Goal: Information Seeking & Learning: Learn about a topic

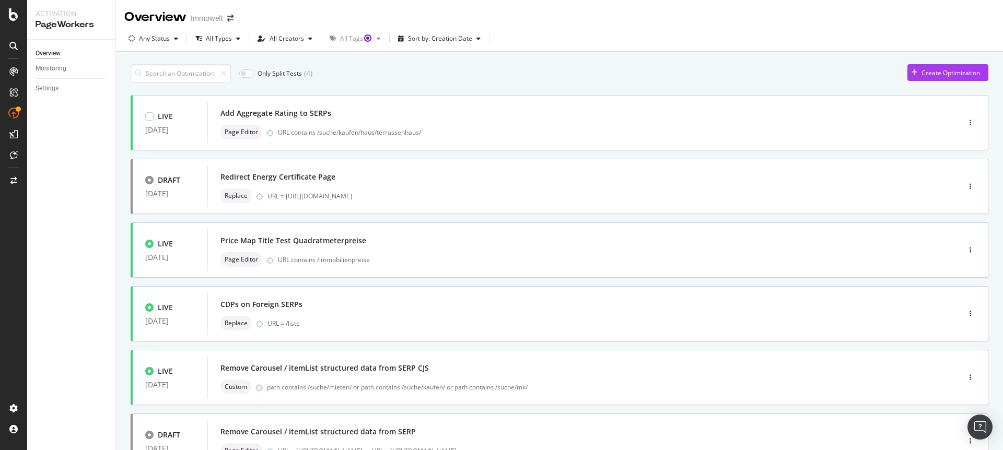
click at [445, 132] on div "URL contains /suche/kaufen/haus/terrassenhaus/" at bounding box center [596, 132] width 637 height 9
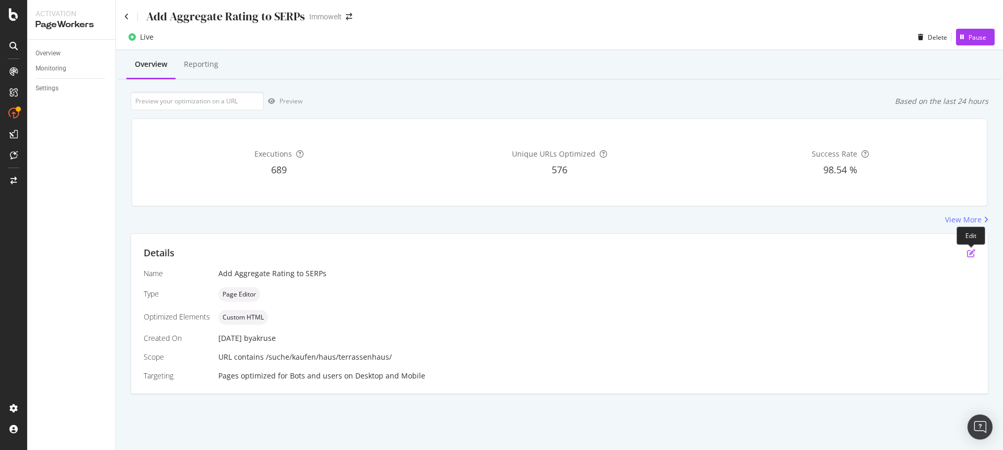
click at [974, 251] on icon "pen-to-square" at bounding box center [970, 253] width 8 height 8
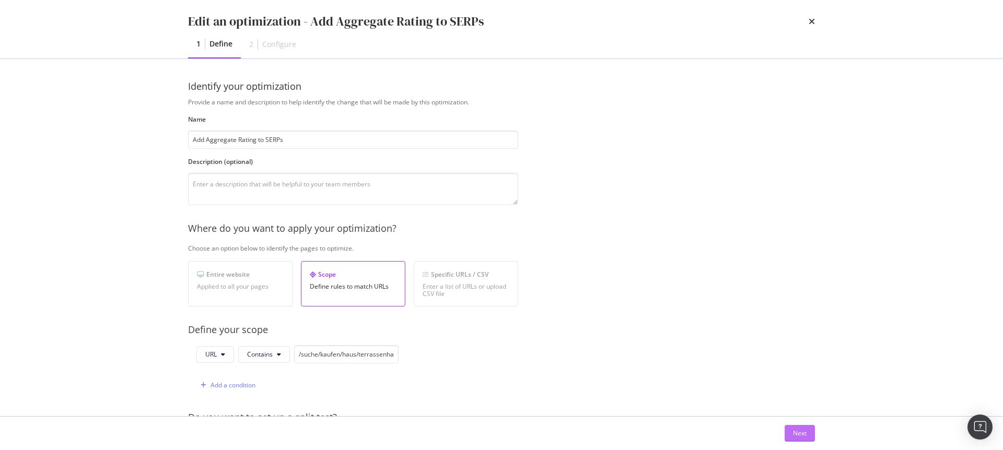
click at [792, 430] on button "Next" at bounding box center [799, 433] width 30 height 17
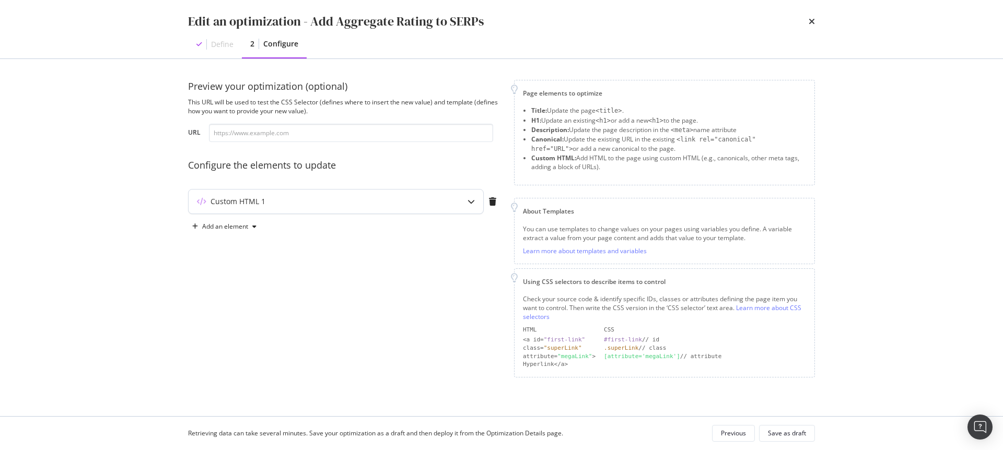
click at [474, 203] on icon "modal" at bounding box center [470, 201] width 7 height 7
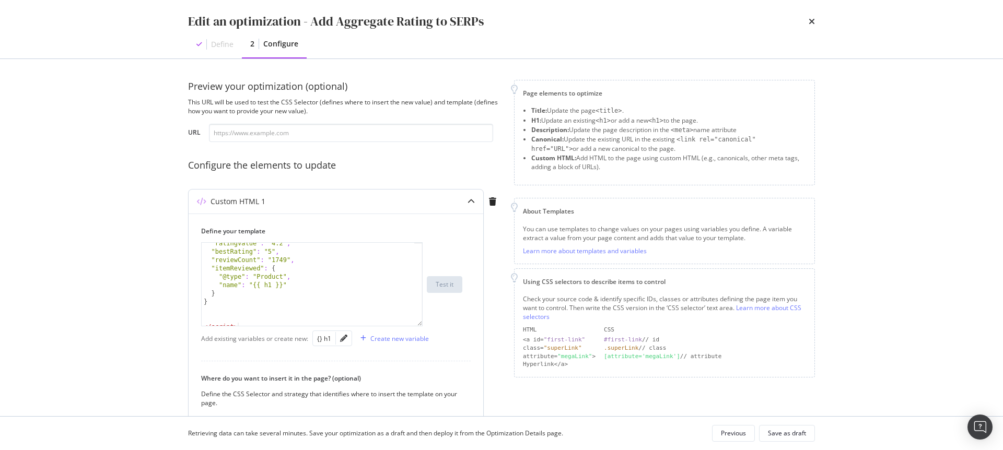
drag, startPoint x: 420, startPoint y: 306, endPoint x: 421, endPoint y: 323, distance: 17.3
click at [421, 323] on div ""ratingValue" : "4.2" , "bestRating" : "5" , "reviewCount" : "1749" , "itemRevi…" at bounding box center [311, 284] width 221 height 84
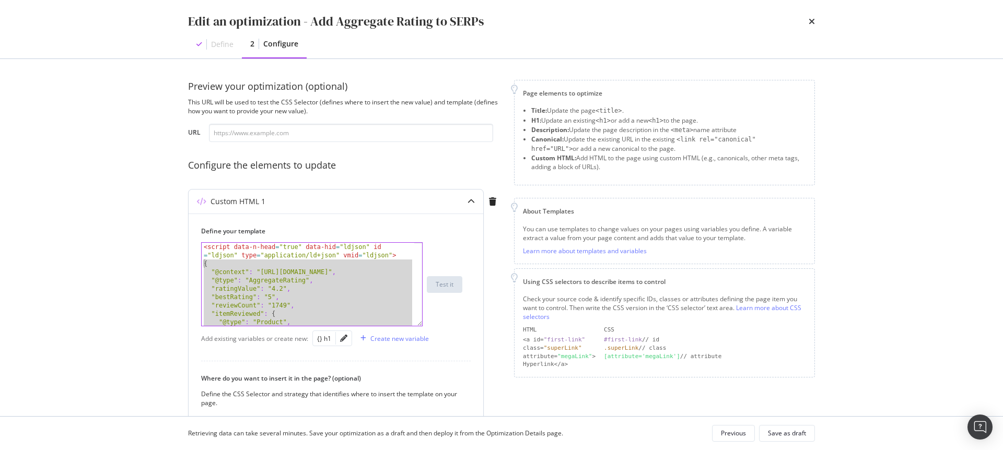
drag, startPoint x: 219, startPoint y: 304, endPoint x: 196, endPoint y: 266, distance: 44.8
click at [196, 266] on div "Define your template < script data-n-head = "true" data-hid = "ldjson" id = "ld…" at bounding box center [335, 372] width 294 height 317
type textarea "{ "@context": "https://schema.org","
click at [393, 340] on div "Create new variable" at bounding box center [399, 338] width 58 height 9
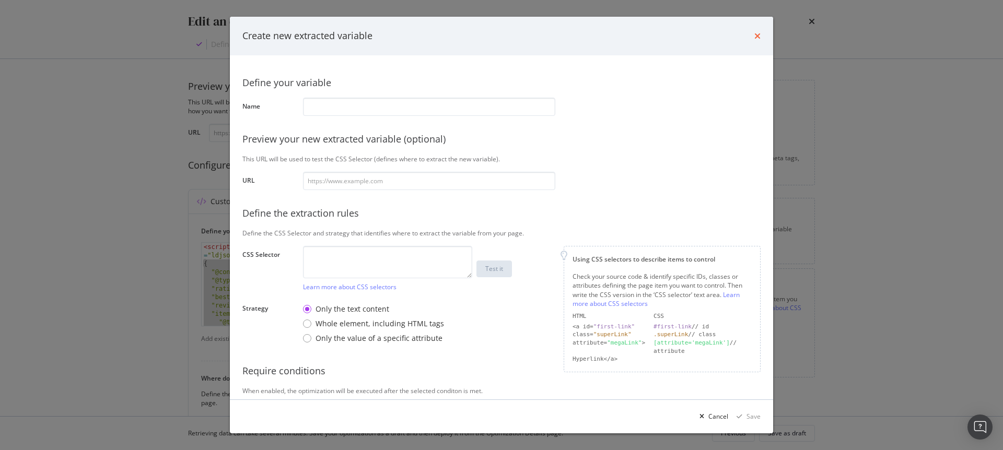
click at [758, 35] on icon "times" at bounding box center [757, 36] width 6 height 8
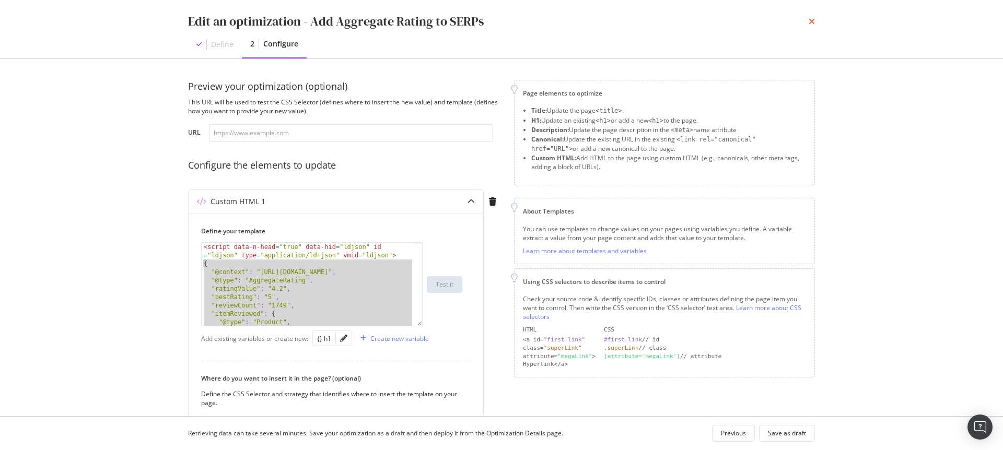
click at [811, 19] on icon "times" at bounding box center [811, 21] width 6 height 8
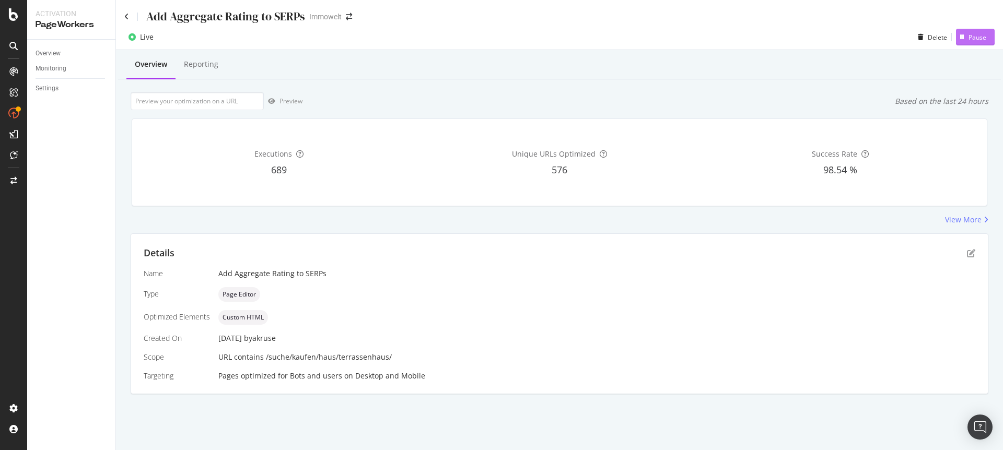
click at [971, 41] on div "Pause" at bounding box center [977, 37] width 18 height 9
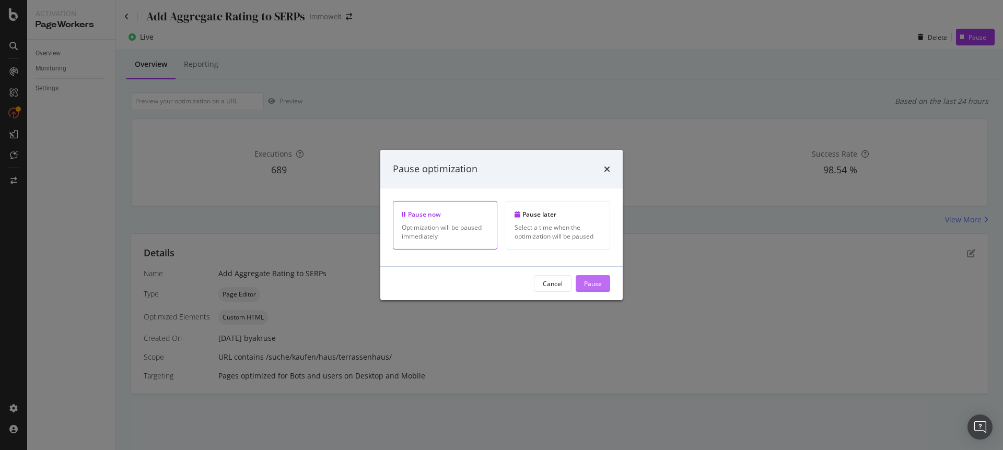
click at [596, 287] on div "Pause" at bounding box center [593, 283] width 18 height 9
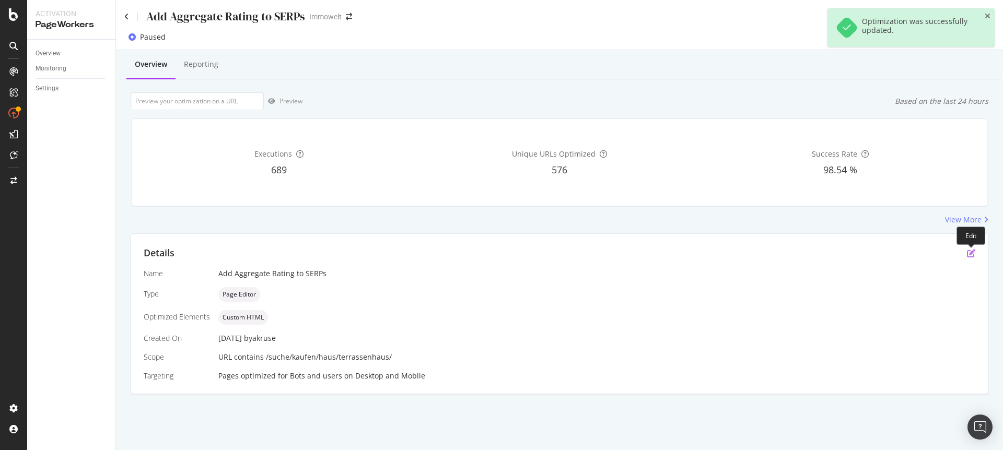
click at [967, 254] on icon "pen-to-square" at bounding box center [970, 253] width 8 height 8
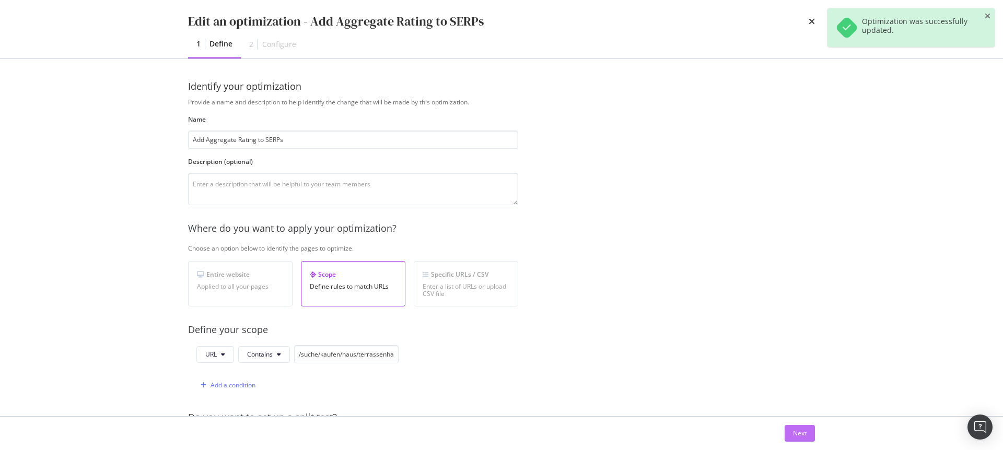
click at [803, 432] on div "Next" at bounding box center [800, 433] width 14 height 9
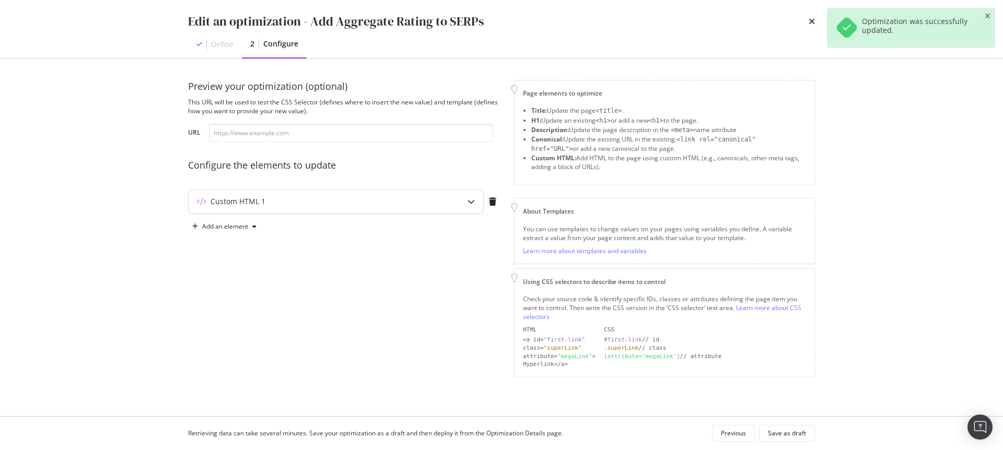
click at [473, 204] on icon "modal" at bounding box center [470, 201] width 7 height 7
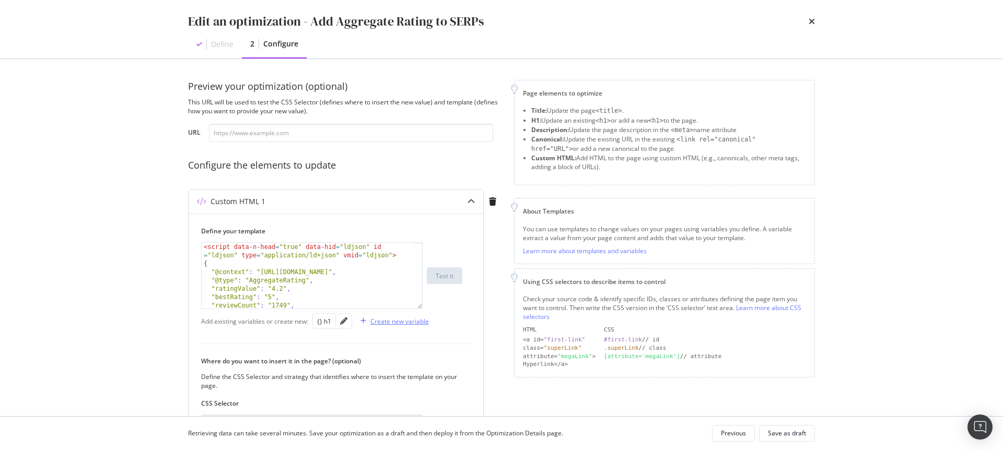
click at [394, 319] on div "Create new variable" at bounding box center [399, 321] width 58 height 9
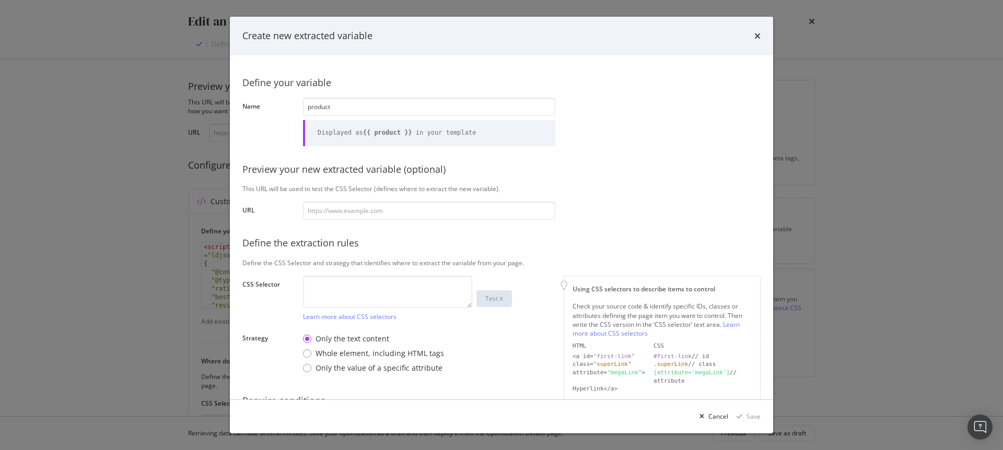
type input "product"
click at [398, 211] on input "modal" at bounding box center [429, 211] width 252 height 18
paste input "https://www.immowelt.de/suche/kaufen/haus/terrassenhaus/hamburg/hamburg-20095/a…"
type input "https://www.immowelt.de/suche/kaufen/haus/terrassenhaus/hamburg/hamburg-20095/a…"
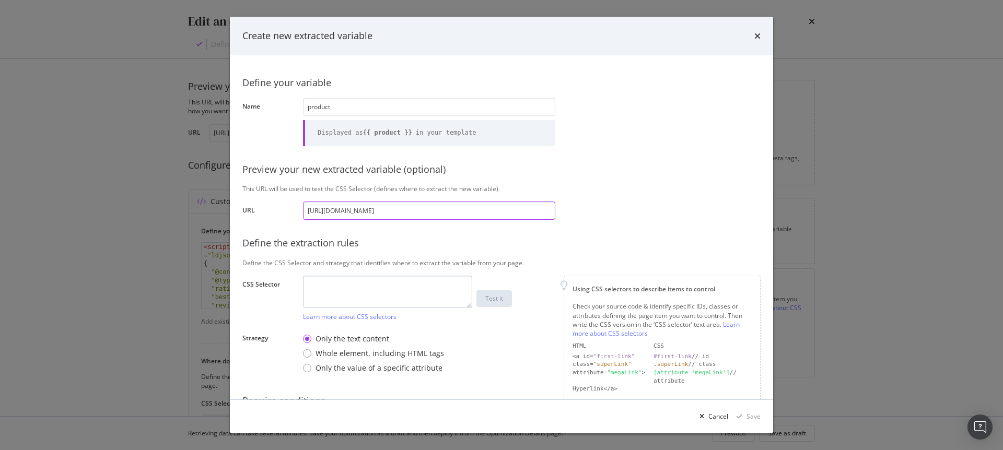
type input "https://www.immowelt.de/suche/kaufen/haus/terrassenhaus/hamburg/hamburg-20095/a…"
click at [388, 292] on textarea "modal" at bounding box center [387, 292] width 169 height 32
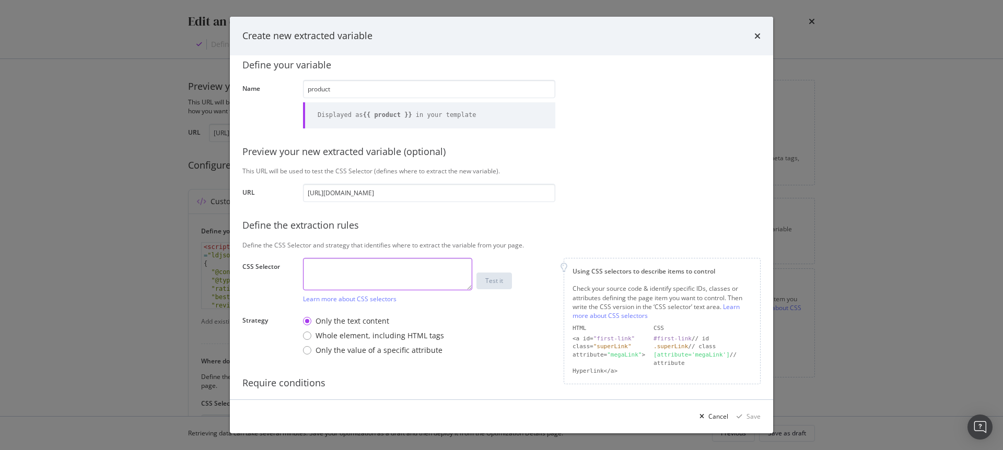
scroll to position [14, 0]
click at [332, 273] on textarea "modal" at bounding box center [387, 278] width 169 height 32
paste textarea "head > script:nth-child(56)"
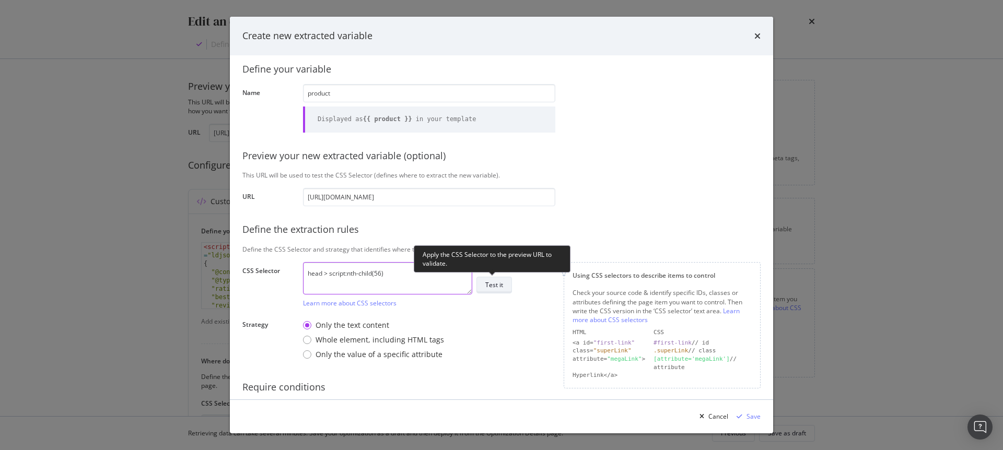
type textarea "head > script:nth-child(56)"
click at [488, 284] on div "Test it" at bounding box center [494, 284] width 18 height 9
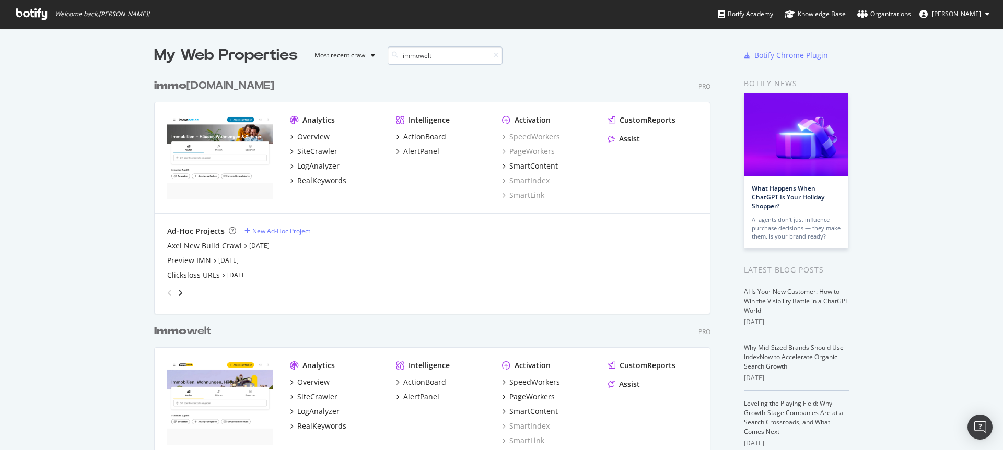
scroll to position [238, 557]
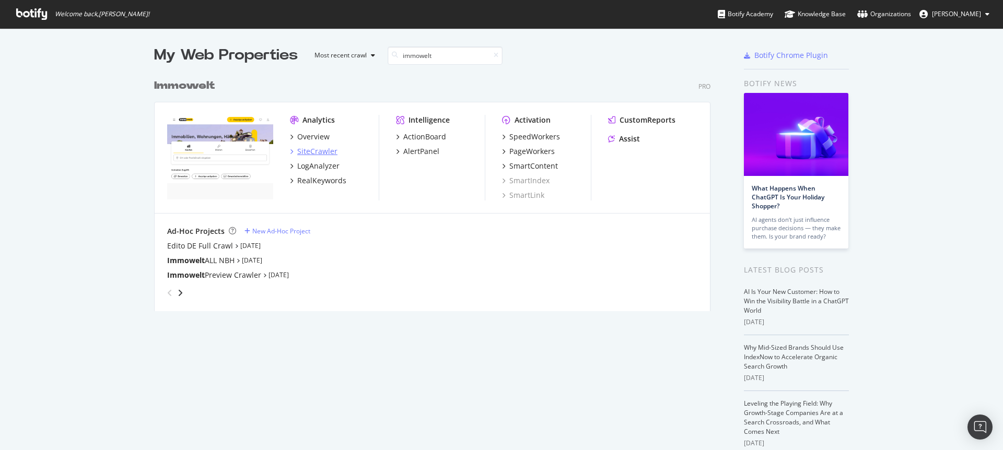
type input "immowelt"
click at [320, 151] on div "SiteCrawler" at bounding box center [317, 151] width 40 height 10
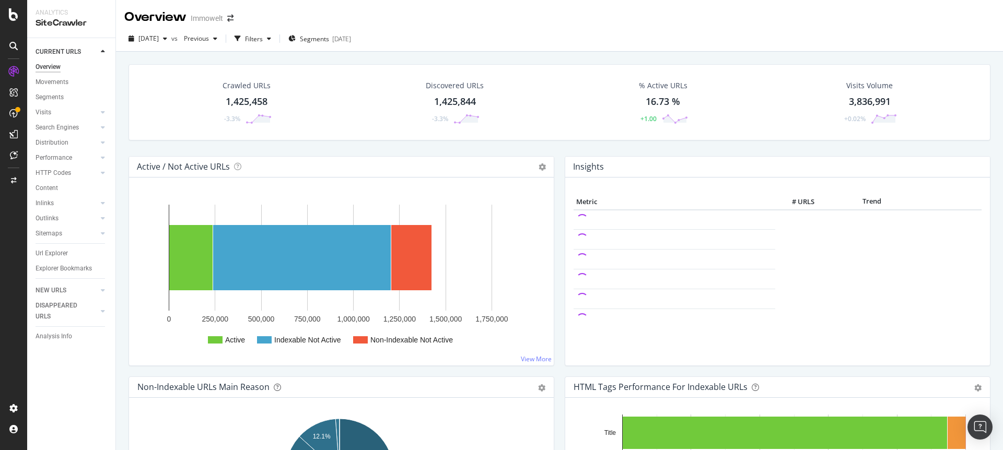
click at [242, 99] on div "1,425,458" at bounding box center [247, 102] width 42 height 14
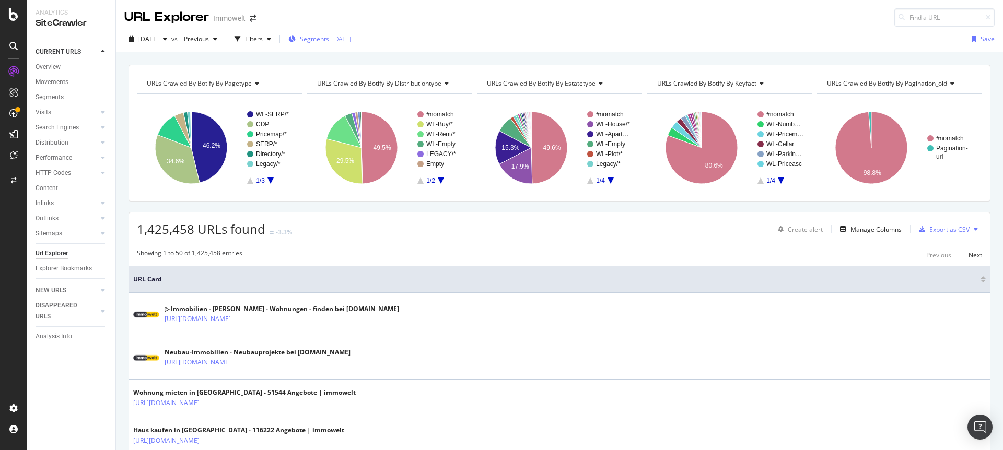
click at [329, 36] on span "Segments" at bounding box center [314, 38] width 29 height 9
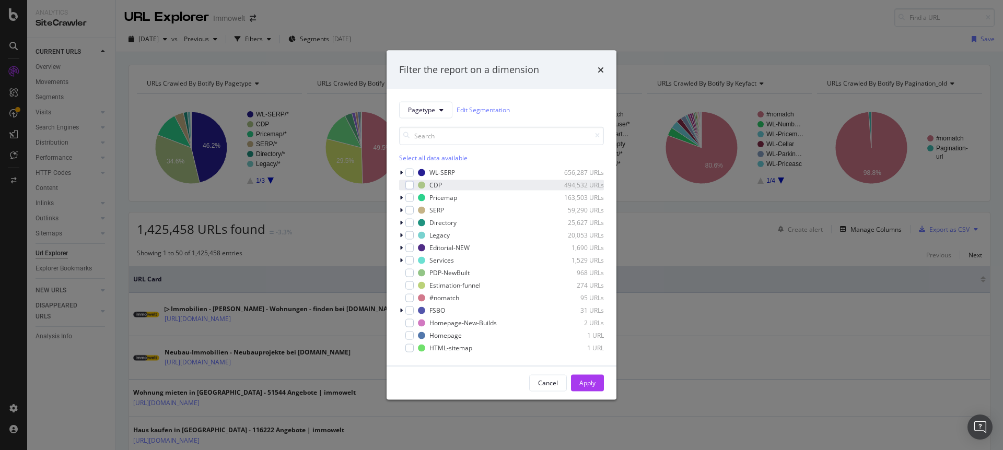
click at [402, 182] on div "modal" at bounding box center [402, 185] width 6 height 10
click at [575, 387] on button "Apply" at bounding box center [587, 382] width 33 height 17
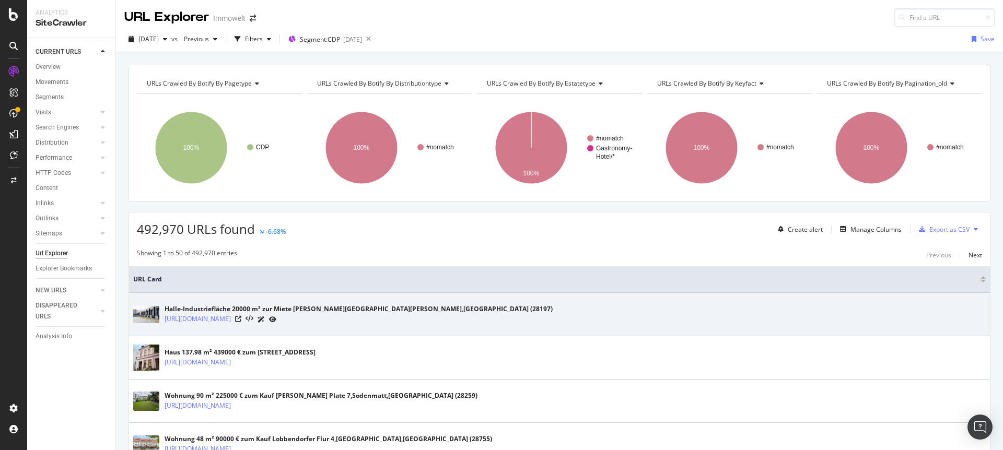
click at [276, 317] on icon at bounding box center [272, 319] width 7 height 6
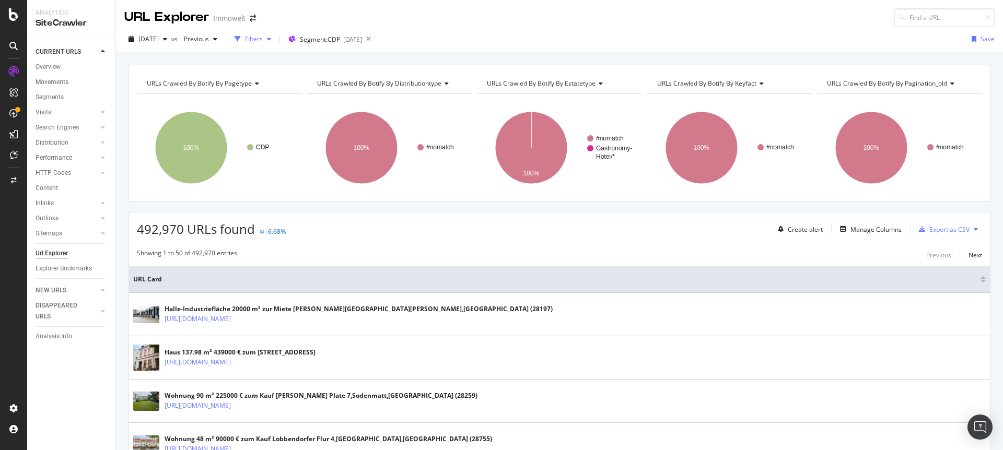
click at [271, 41] on icon "button" at bounding box center [269, 39] width 4 height 6
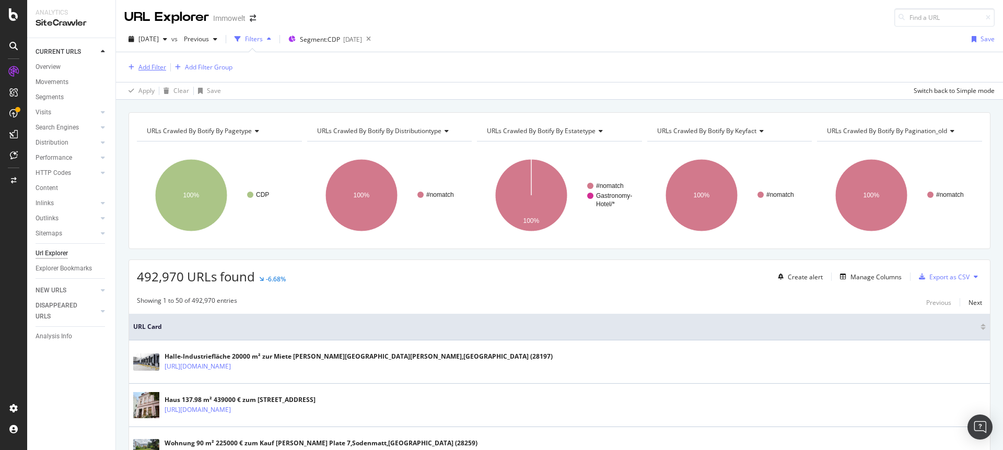
click at [141, 66] on div "Add Filter" at bounding box center [152, 67] width 28 height 9
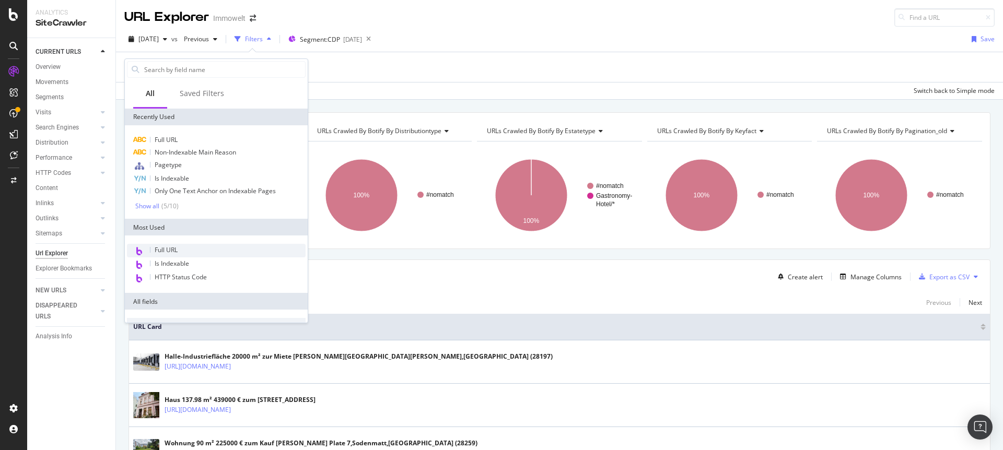
click at [161, 250] on span "Full URL" at bounding box center [166, 249] width 23 height 9
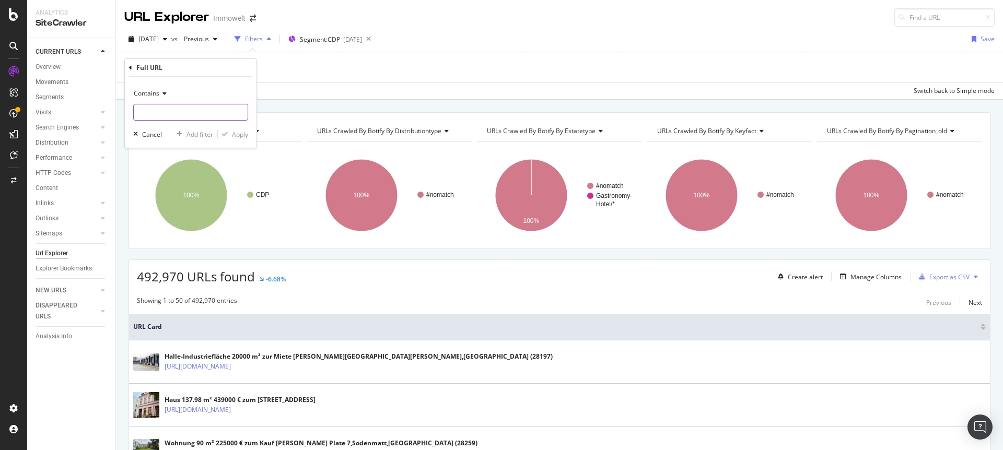
click at [178, 118] on input "text" at bounding box center [191, 112] width 114 height 17
paste input "[URL][DOMAIN_NAME]"
type input "[URL][DOMAIN_NAME]"
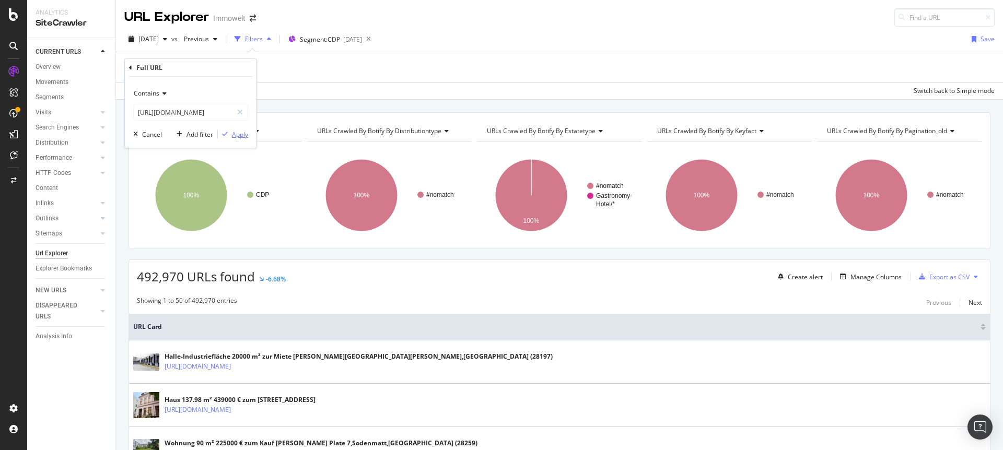
click at [244, 132] on div "Apply" at bounding box center [240, 134] width 16 height 9
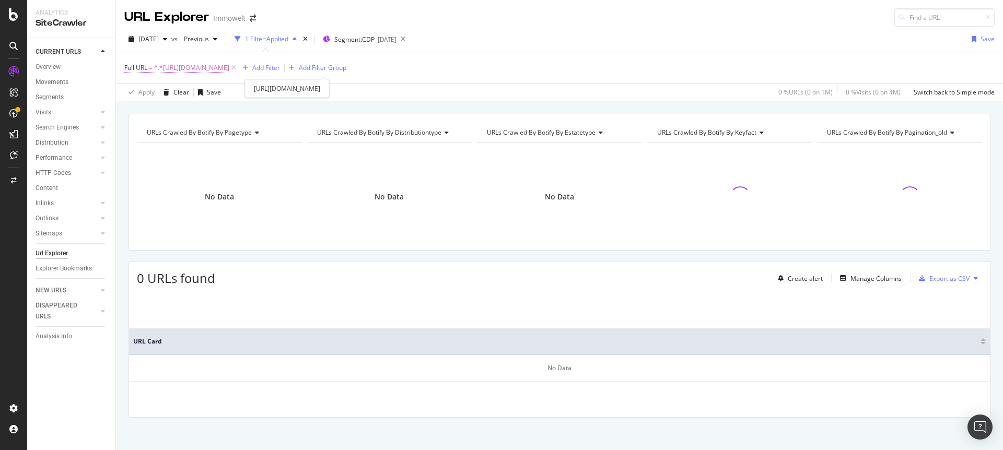
click at [229, 68] on span "^.*[URL][DOMAIN_NAME]" at bounding box center [191, 68] width 75 height 15
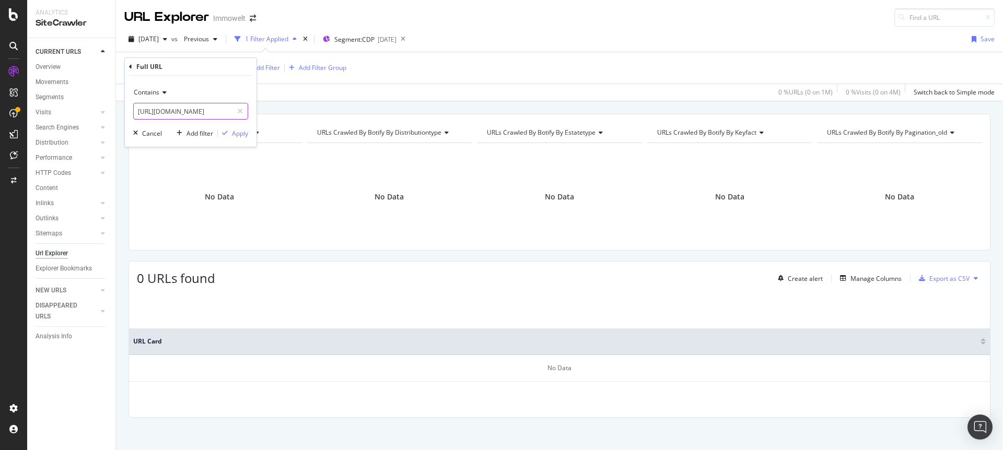
scroll to position [0, 734]
drag, startPoint x: 210, startPoint y: 111, endPoint x: 291, endPoint y: 109, distance: 80.4
click at [291, 109] on body "Analytics SiteCrawler CURRENT URLS Overview Movements Segments Visits Analysis …" at bounding box center [501, 225] width 1003 height 450
click at [226, 115] on input "[URL][DOMAIN_NAME]" at bounding box center [183, 111] width 99 height 17
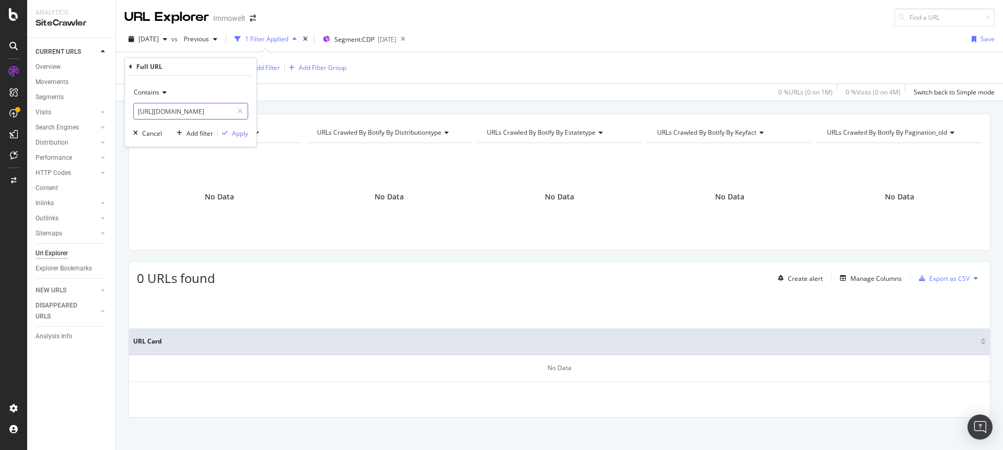
drag, startPoint x: 193, startPoint y: 113, endPoint x: 128, endPoint y: 115, distance: 64.2
click at [128, 115] on div "Contains [URL][DOMAIN_NAME] Cancel Add filter Apply" at bounding box center [191, 111] width 132 height 71
click at [220, 113] on input "[URL][DOMAIN_NAME]" at bounding box center [183, 111] width 99 height 17
type input "[URL][DOMAIN_NAME]"
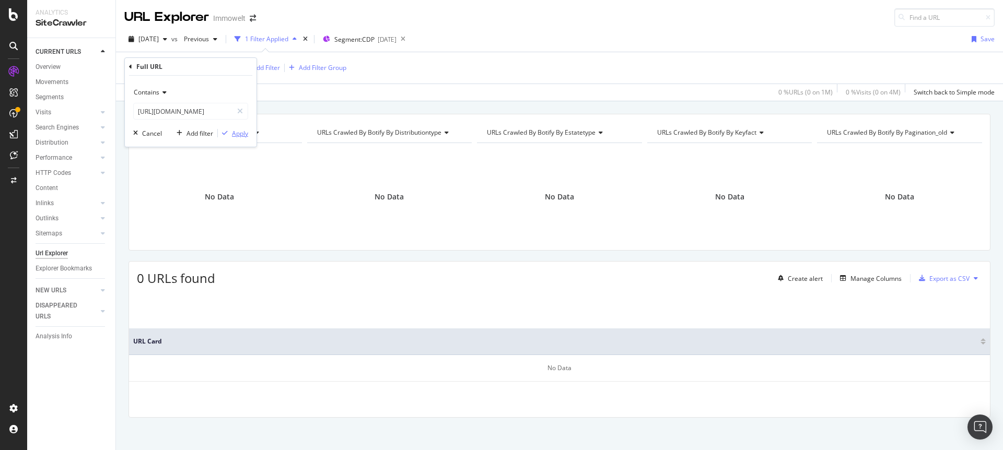
click at [245, 138] on button "Apply" at bounding box center [233, 133] width 30 height 10
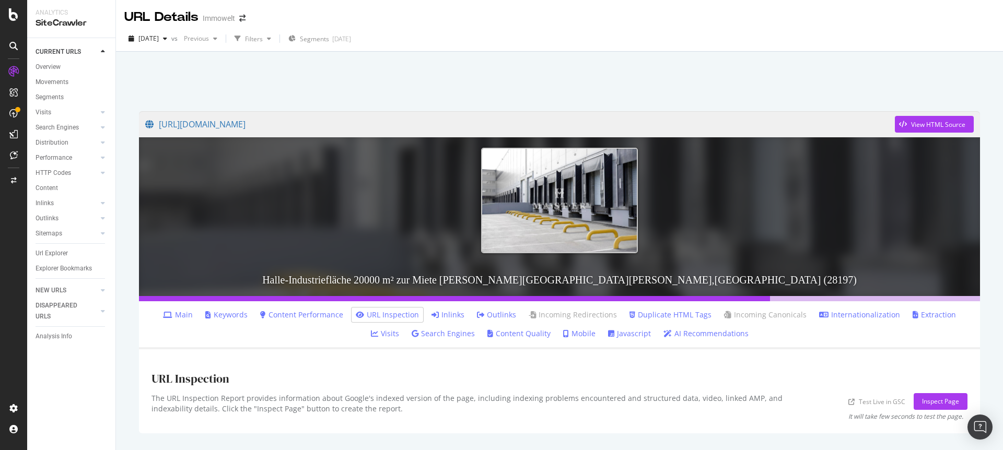
click at [432, 317] on link "Inlinks" at bounding box center [447, 315] width 33 height 10
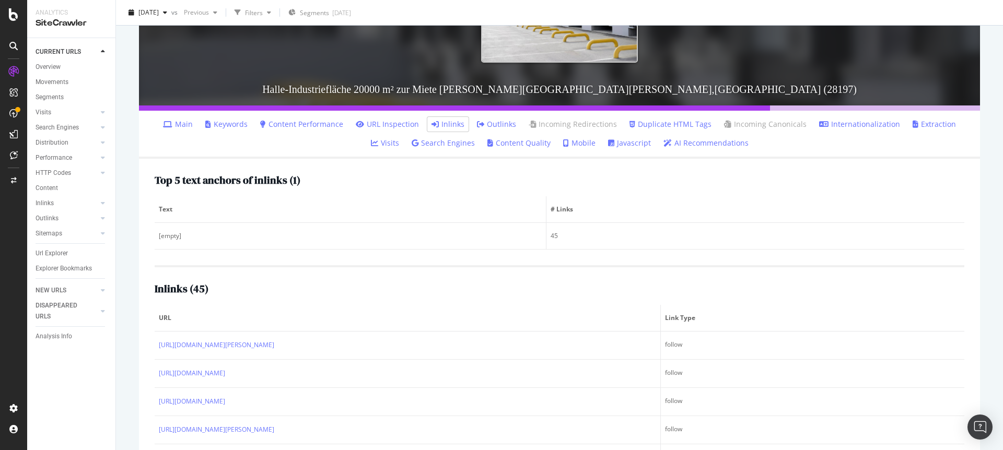
scroll to position [3, 0]
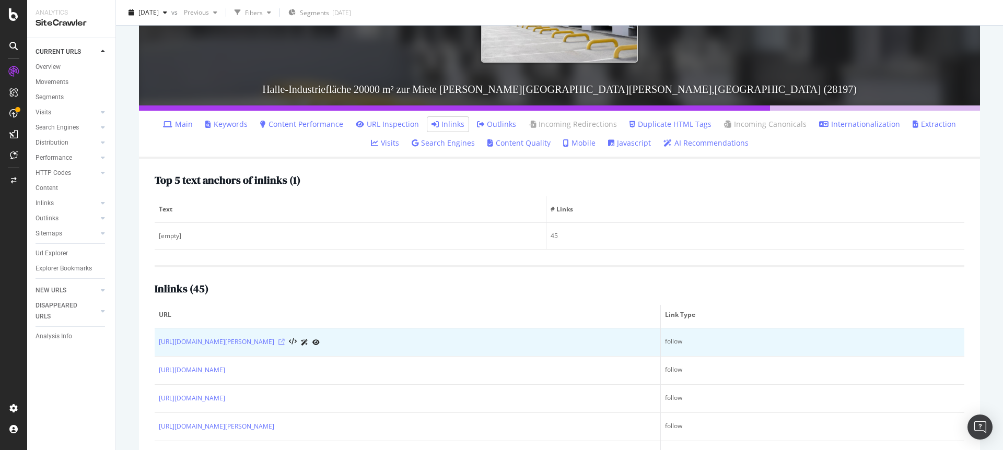
click at [285, 343] on icon at bounding box center [281, 342] width 6 height 6
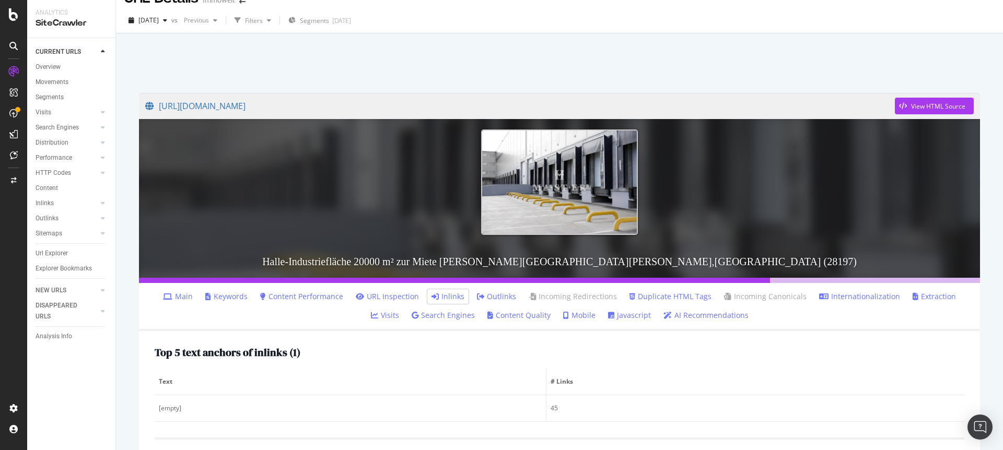
scroll to position [7, 0]
